Goal: Find contact information: Find contact information

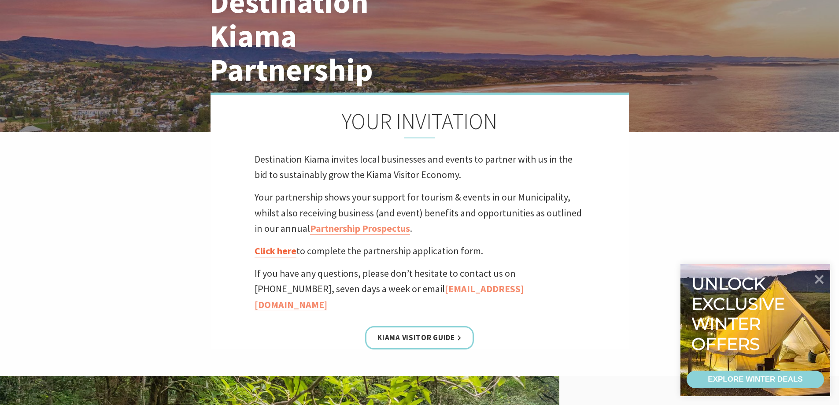
scroll to position [88, 0]
click at [291, 250] on link "Click here" at bounding box center [275, 250] width 42 height 13
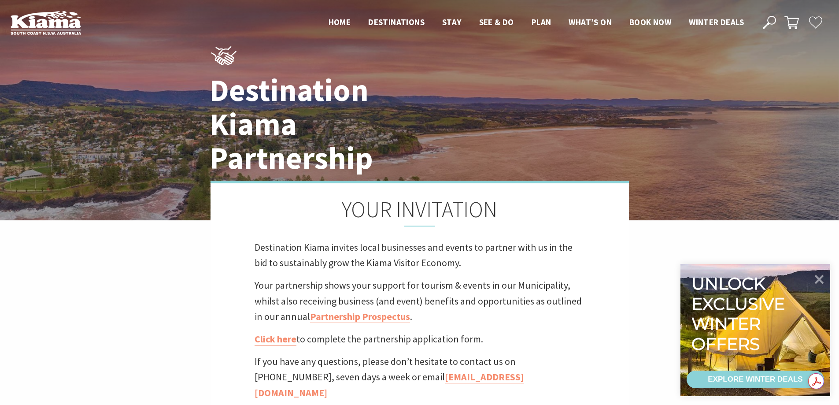
scroll to position [88, 0]
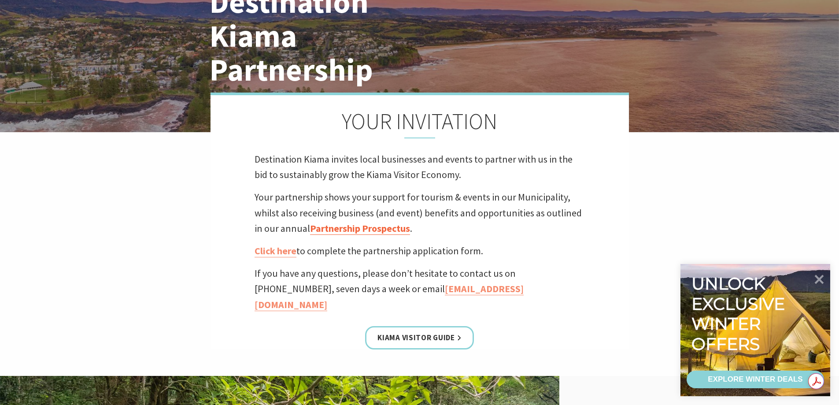
click at [375, 233] on link "Partnership Prospectus" at bounding box center [360, 228] width 100 height 13
click at [819, 278] on icon at bounding box center [819, 278] width 11 height 11
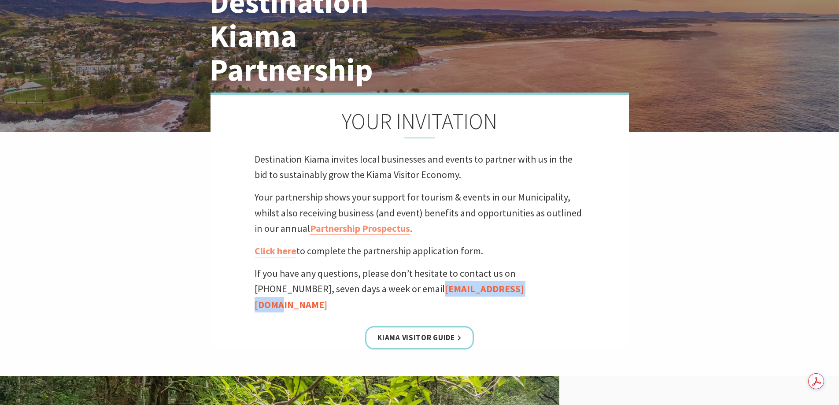
drag, startPoint x: 488, startPoint y: 291, endPoint x: 366, endPoint y: 288, distance: 122.4
click at [366, 288] on p "If you have any questions, please don’t hesitate to contact us on [PHONE_NUMBER…" at bounding box center [419, 288] width 330 height 47
copy link "[EMAIL_ADDRESS][DOMAIN_NAME]"
click at [372, 230] on link "Partnership Prospectus" at bounding box center [360, 228] width 100 height 13
